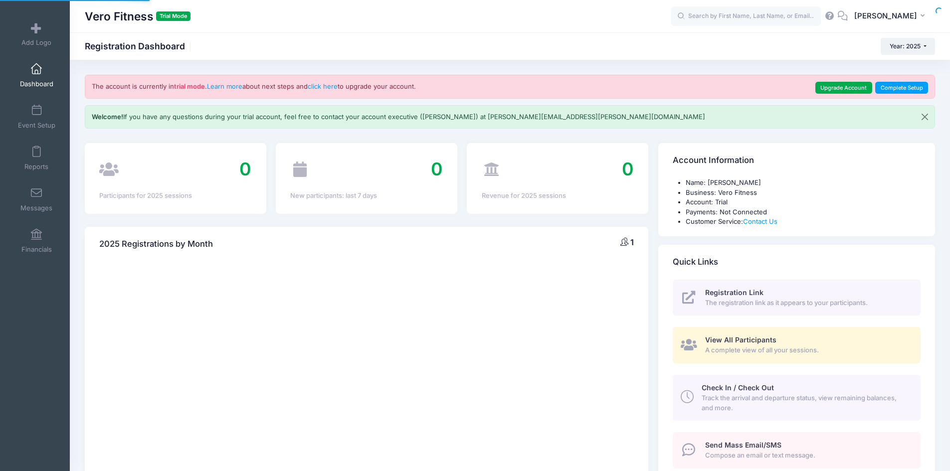
select select
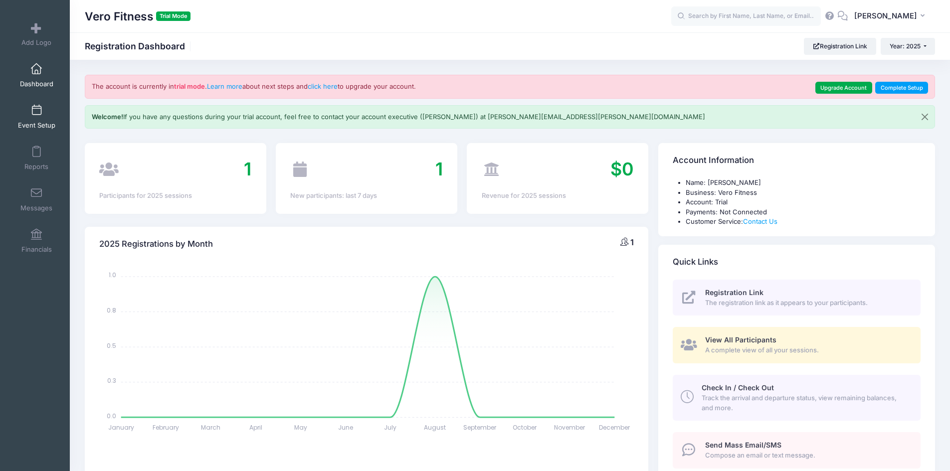
click at [24, 108] on link "Event Setup" at bounding box center [36, 116] width 47 height 35
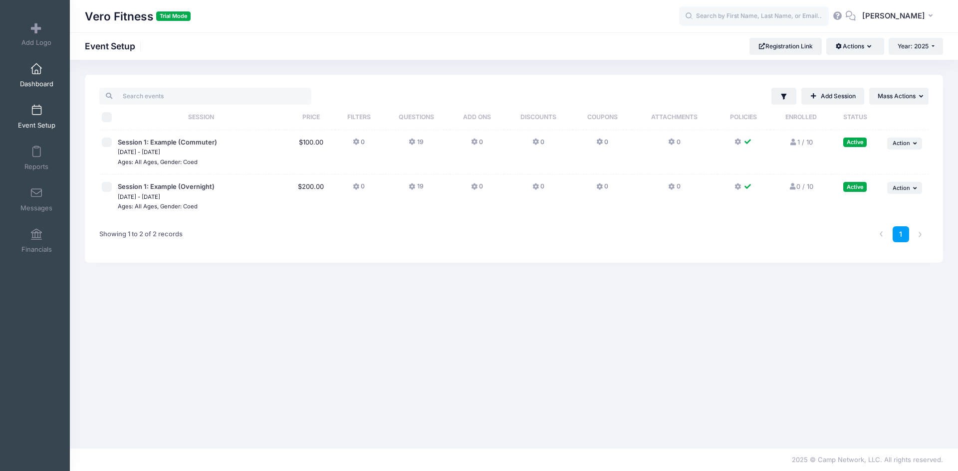
click at [38, 80] on span "Dashboard" at bounding box center [36, 84] width 33 height 8
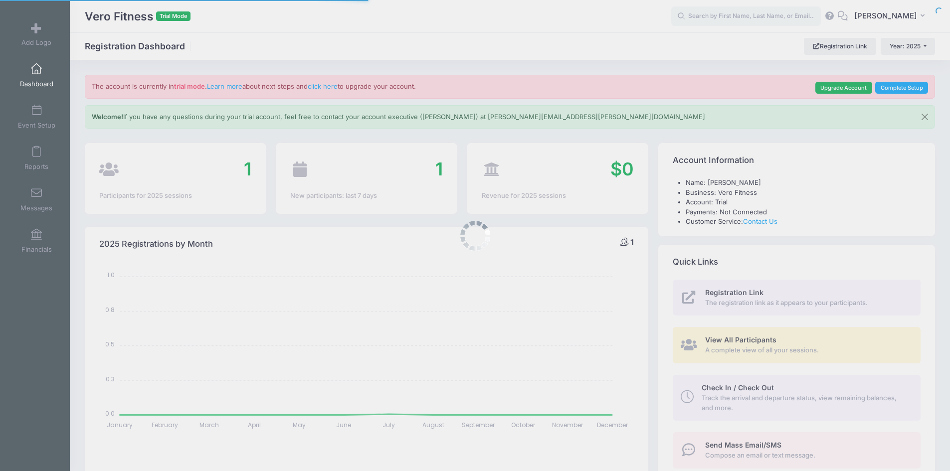
select select
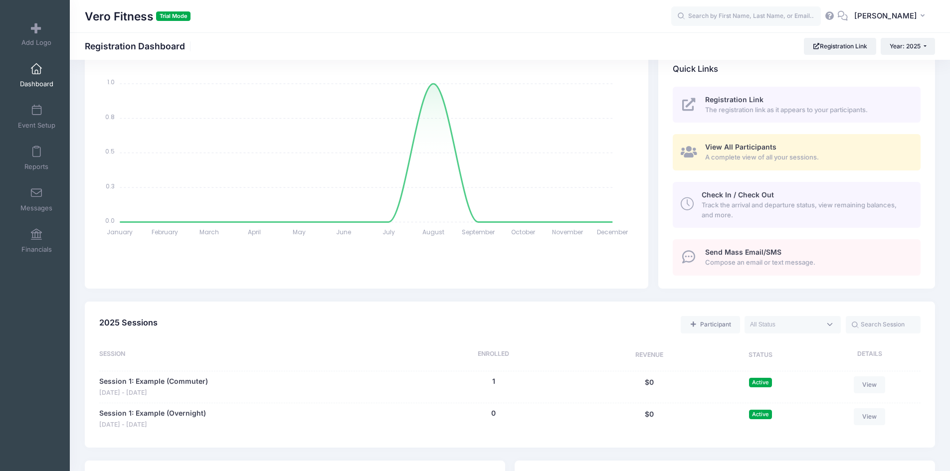
scroll to position [200, 0]
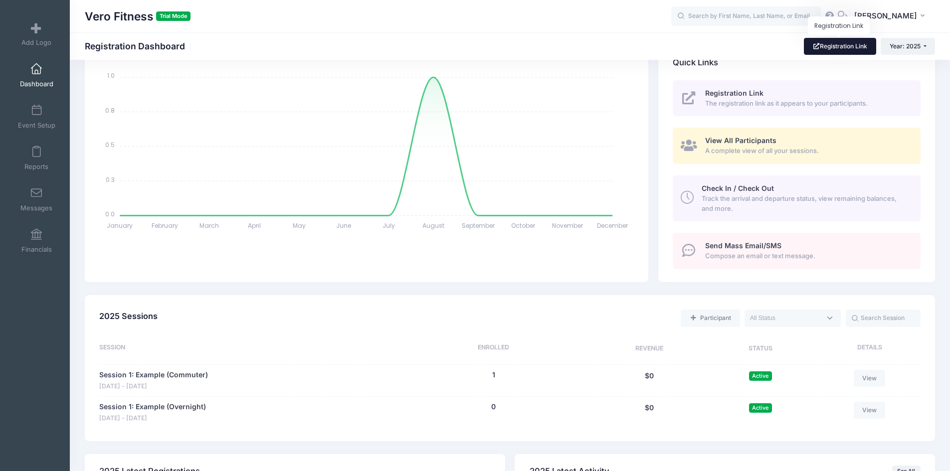
click at [842, 42] on link "Registration Link" at bounding box center [840, 46] width 72 height 17
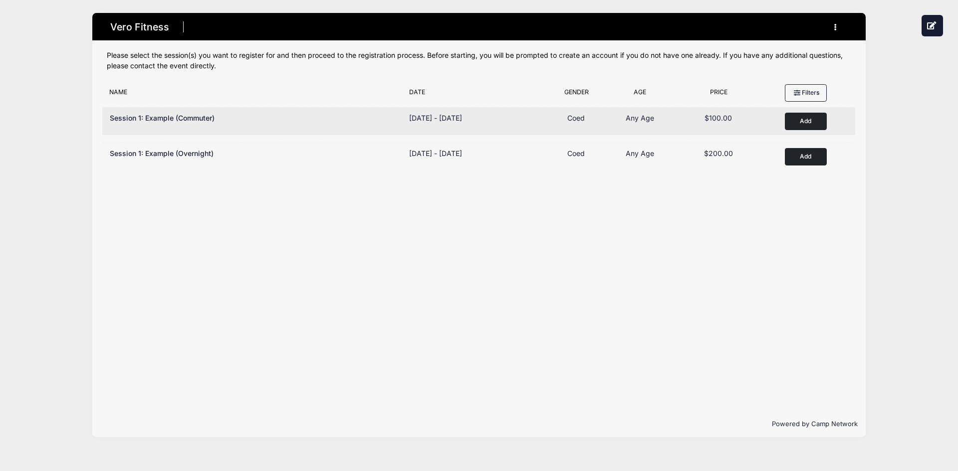
click at [810, 119] on button "Add to Cart" at bounding box center [806, 121] width 42 height 17
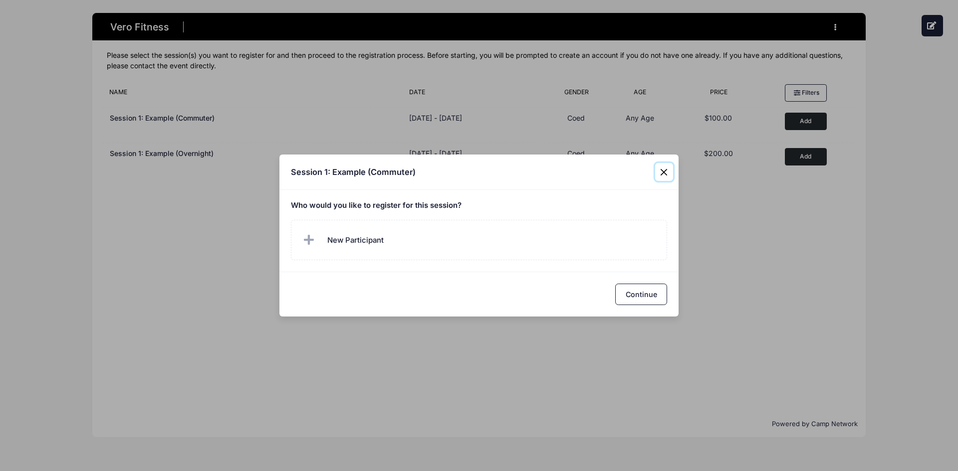
click at [666, 172] on button "Close" at bounding box center [664, 172] width 18 height 18
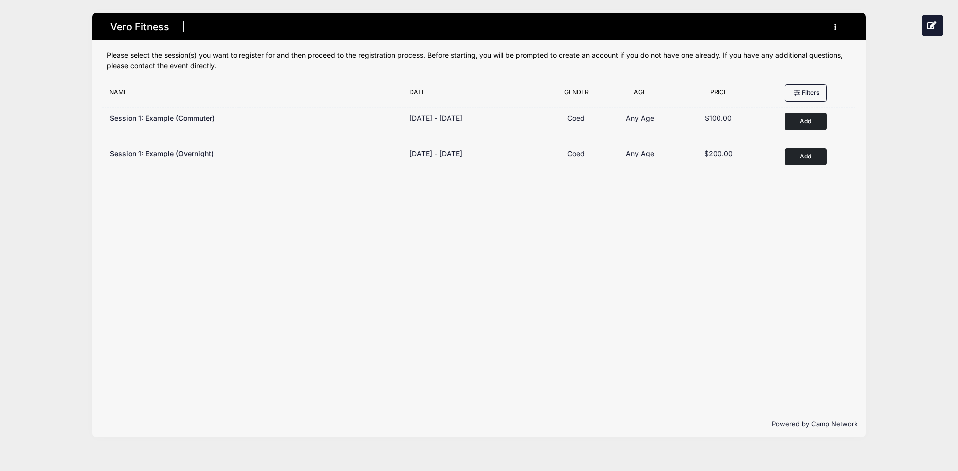
click at [834, 27] on icon "button" at bounding box center [838, 27] width 8 height 0
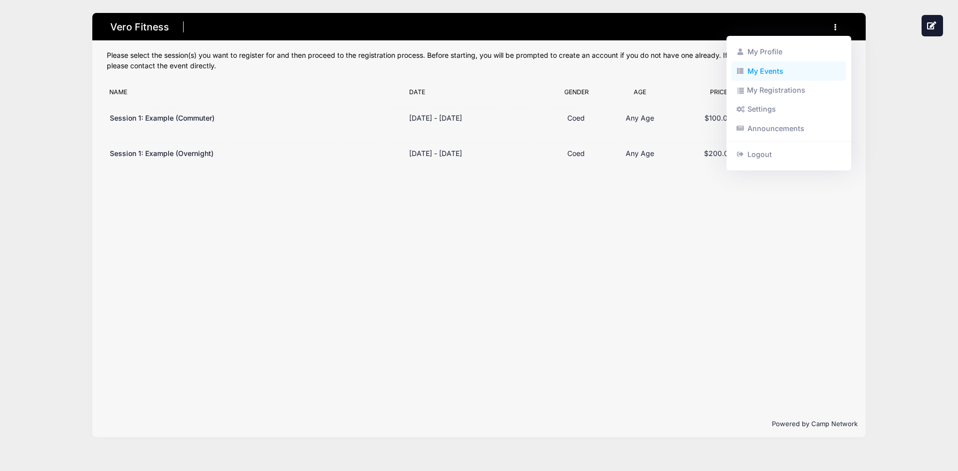
click at [770, 67] on link "My Events" at bounding box center [788, 70] width 115 height 19
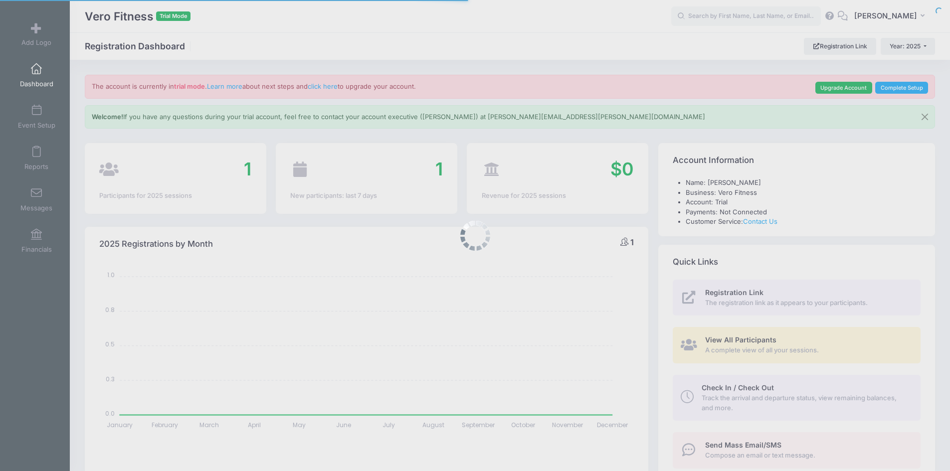
select select
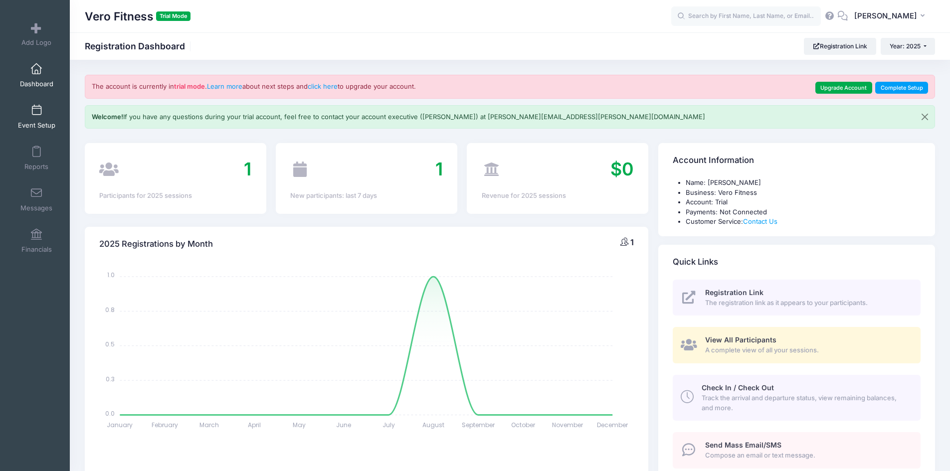
click at [42, 108] on link "Event Setup" at bounding box center [36, 116] width 47 height 35
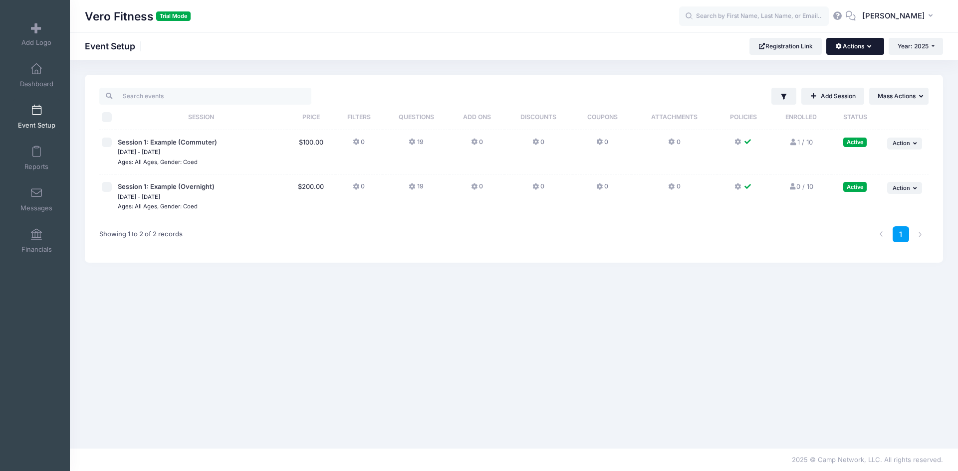
click at [867, 47] on icon "button" at bounding box center [871, 47] width 8 height 0
click at [36, 65] on span at bounding box center [36, 69] width 0 height 11
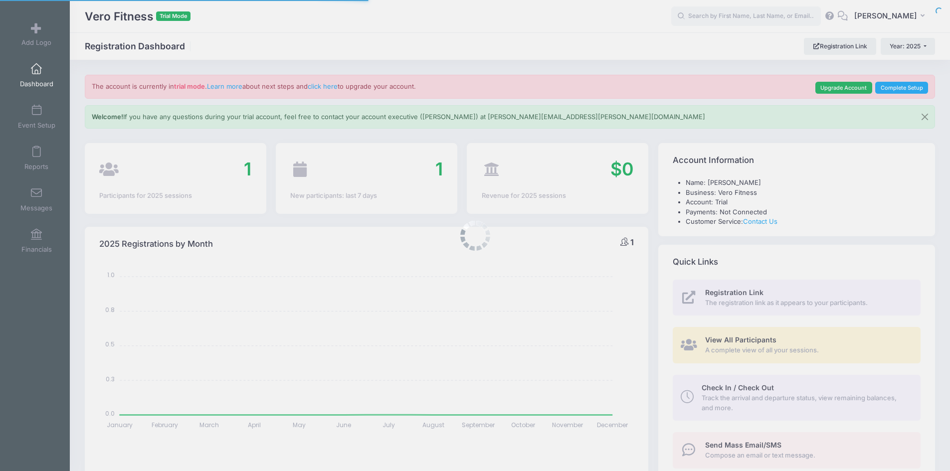
select select
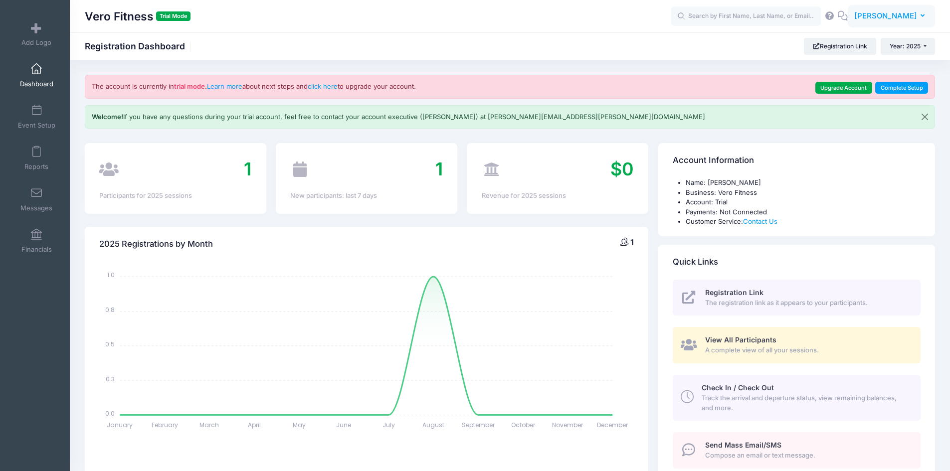
click at [902, 20] on span "[PERSON_NAME]" at bounding box center [885, 15] width 63 height 11
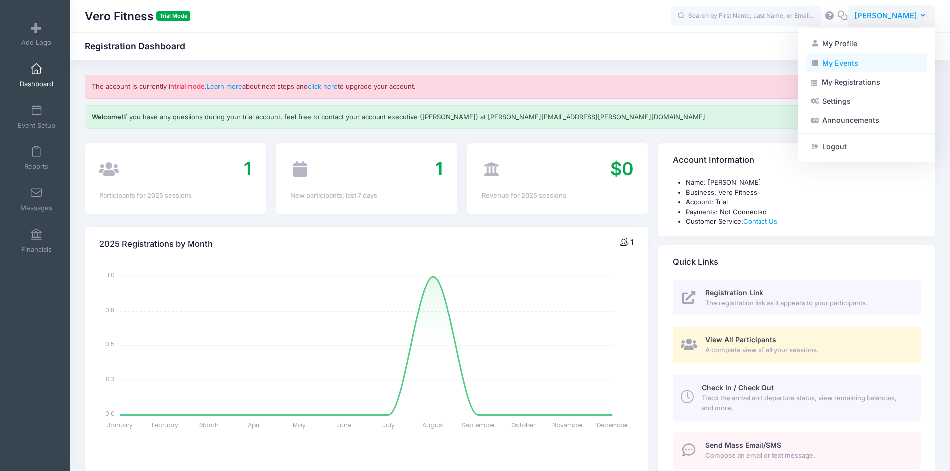
click at [854, 66] on link "My Events" at bounding box center [866, 62] width 121 height 19
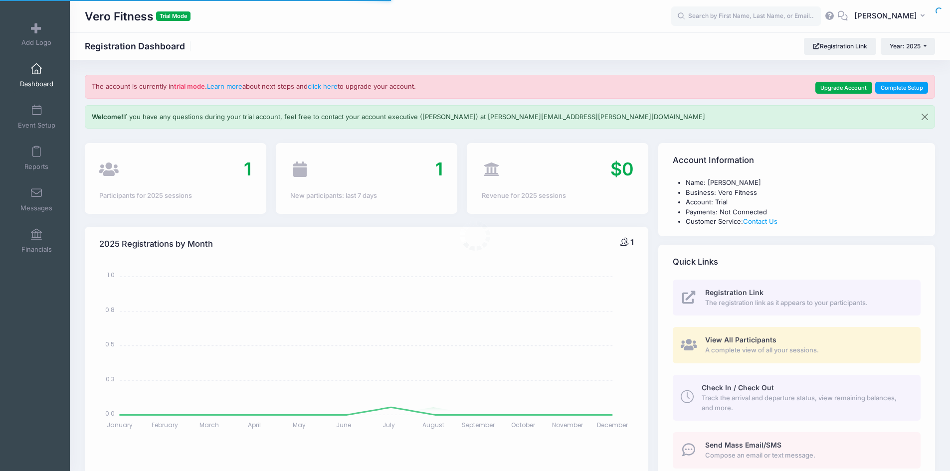
select select
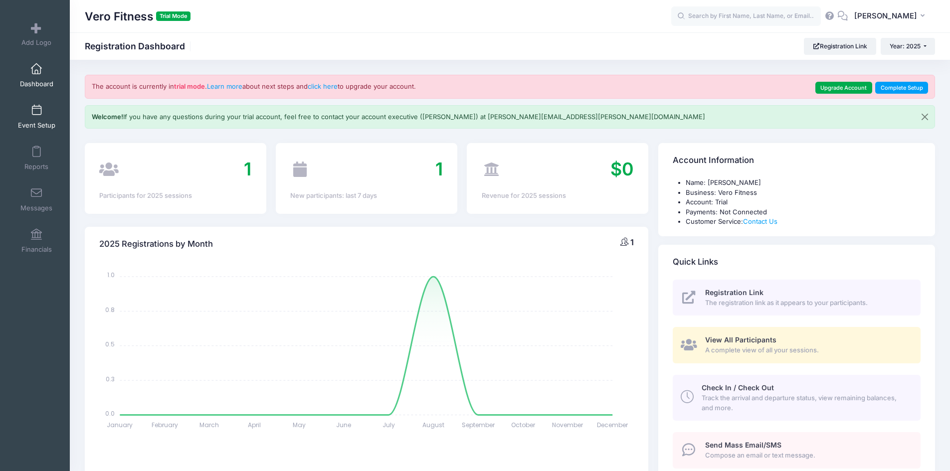
click at [32, 116] on link "Event Setup" at bounding box center [36, 116] width 47 height 35
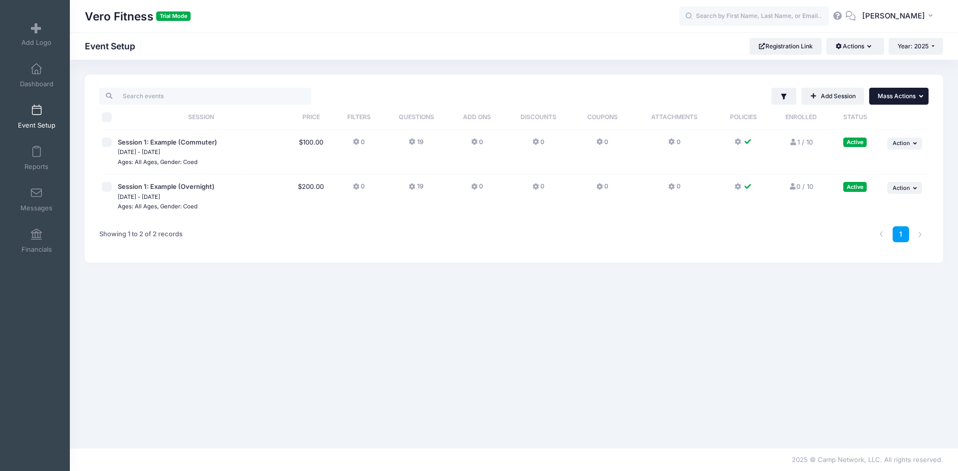
click at [910, 93] on span "Mass Actions" at bounding box center [896, 95] width 38 height 7
click at [850, 89] on link "Add Session" at bounding box center [832, 96] width 63 height 17
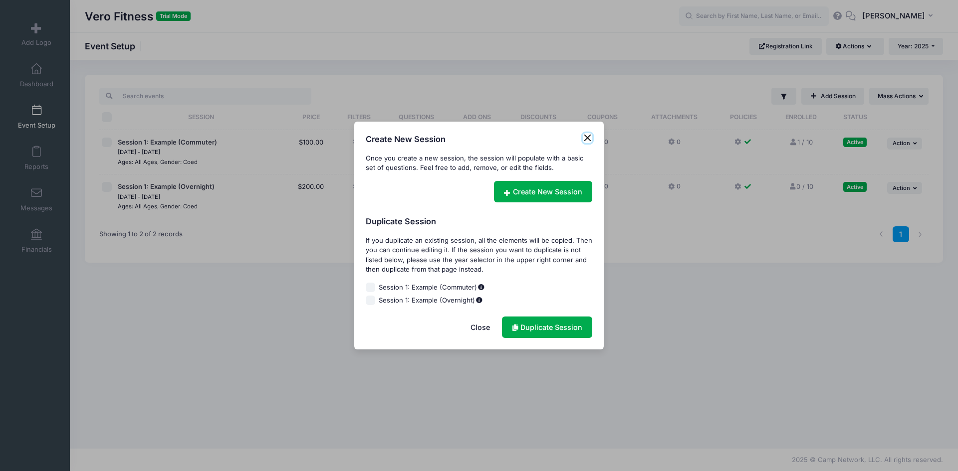
click at [590, 134] on button "Close" at bounding box center [588, 138] width 10 height 10
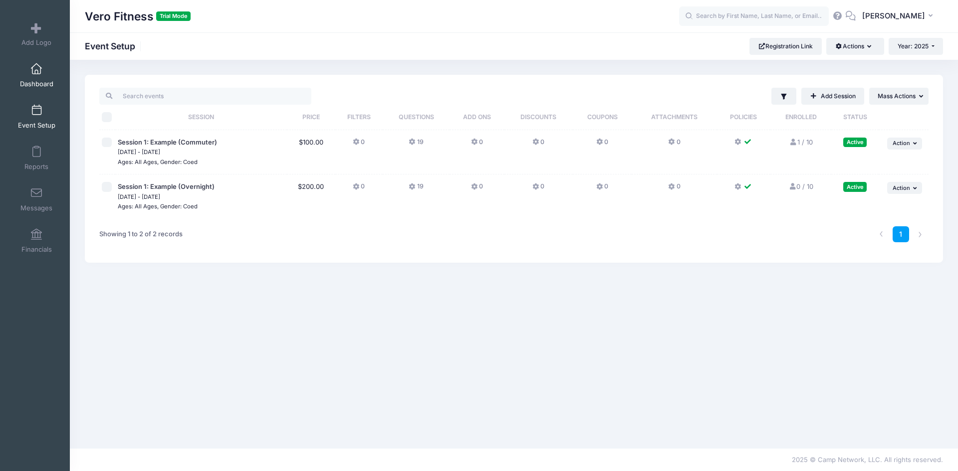
click at [36, 65] on span at bounding box center [36, 69] width 0 height 11
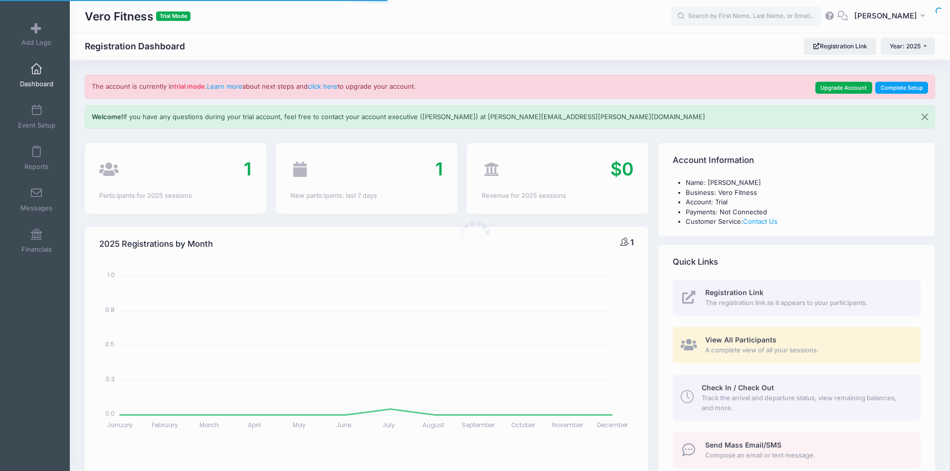
select select
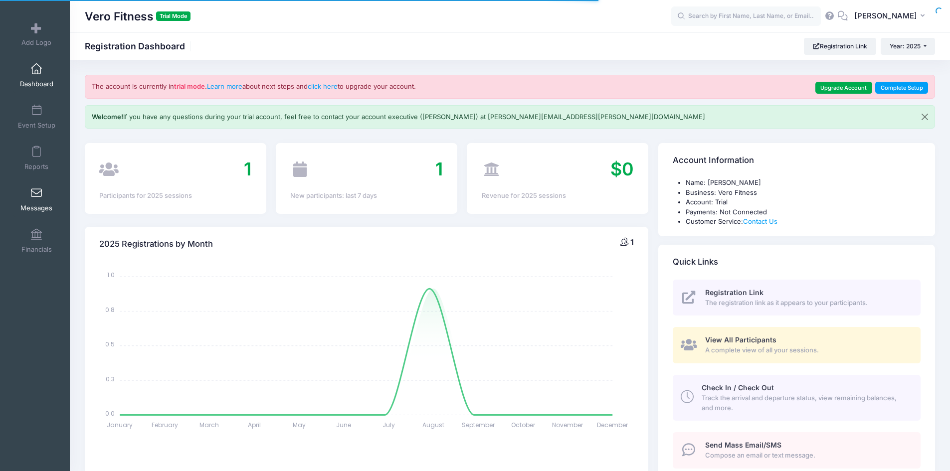
click at [36, 190] on span at bounding box center [36, 193] width 0 height 11
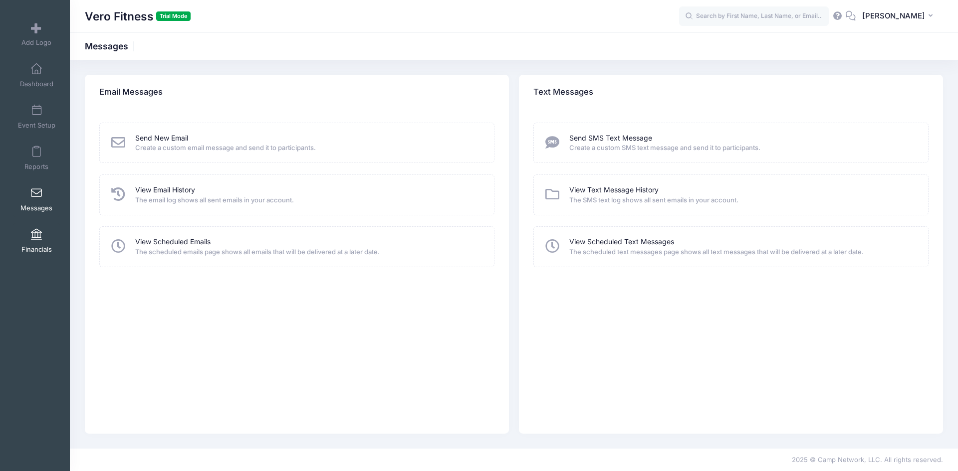
click at [36, 234] on span at bounding box center [36, 234] width 0 height 11
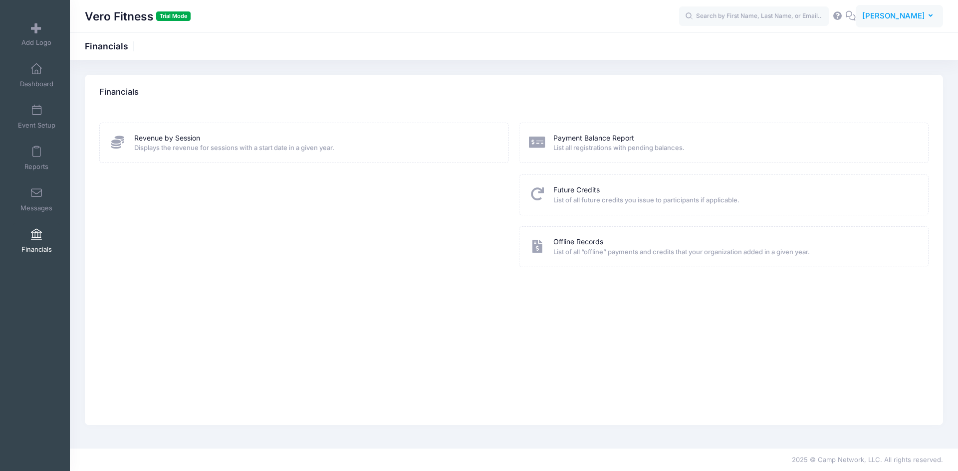
click at [914, 16] on span "[PERSON_NAME]" at bounding box center [893, 15] width 63 height 11
click at [866, 154] on link "Logout" at bounding box center [874, 146] width 121 height 19
